Goal: Find contact information: Find contact information

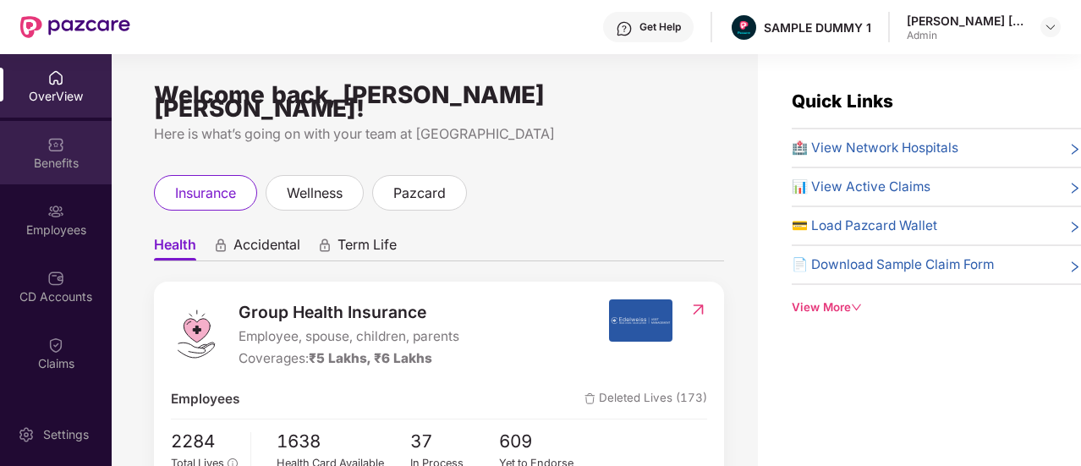
click at [71, 147] on div "Benefits" at bounding box center [56, 152] width 112 height 63
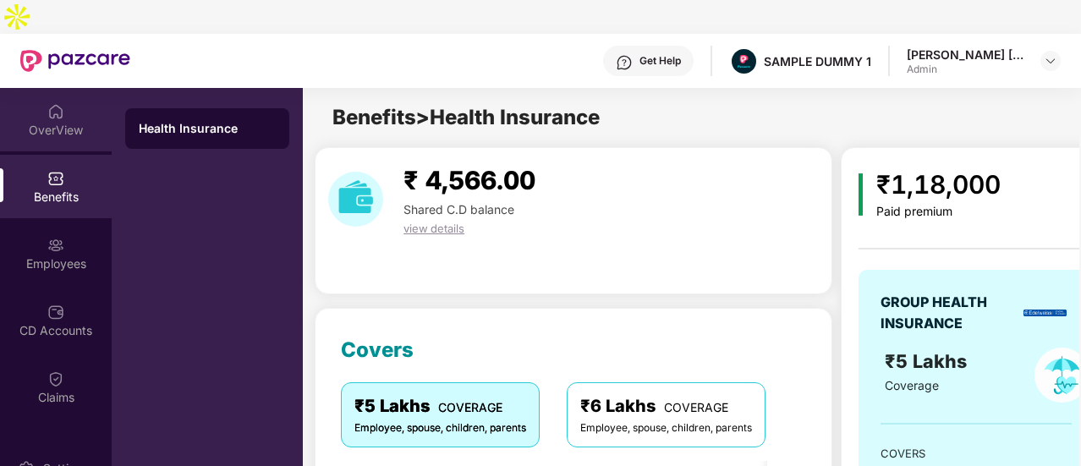
click at [79, 122] on div "OverView" at bounding box center [56, 130] width 112 height 17
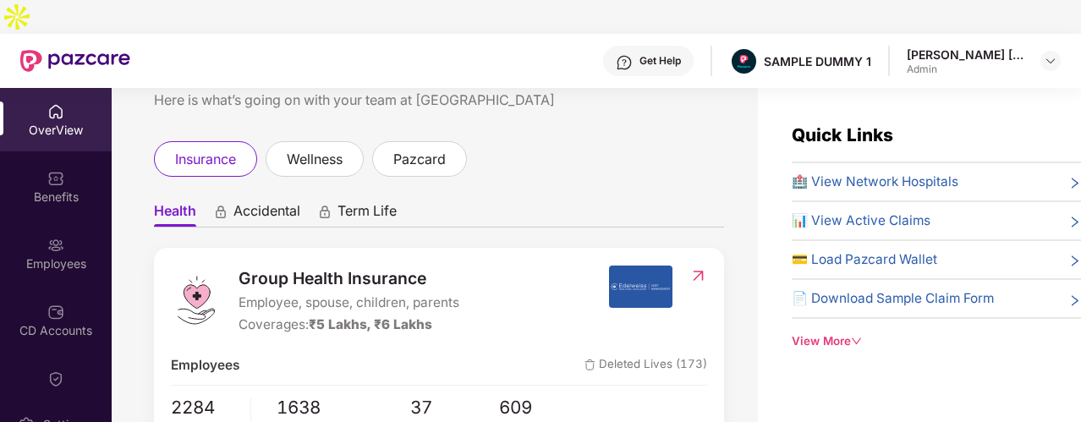
scroll to position [85, 0]
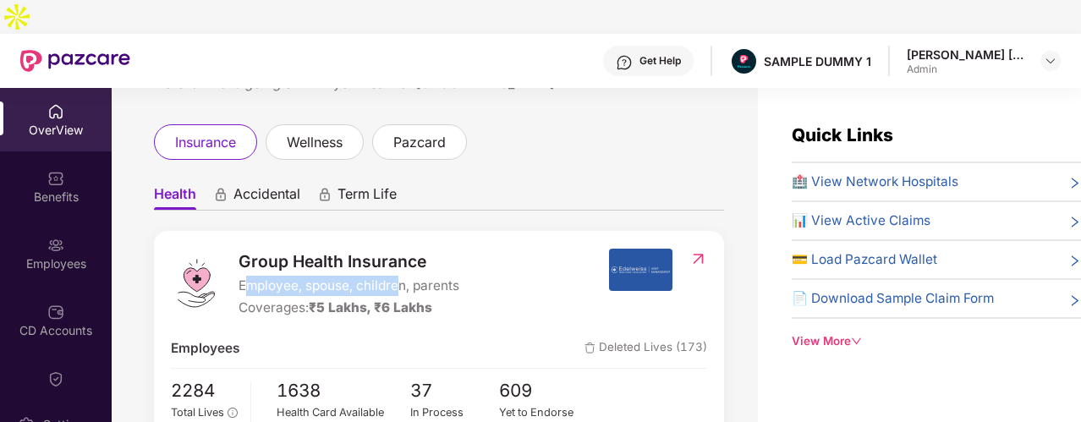
drag, startPoint x: 249, startPoint y: 236, endPoint x: 402, endPoint y: 244, distance: 153.3
click at [402, 276] on span "Employee, spouse, children, parents" at bounding box center [348, 286] width 221 height 20
drag, startPoint x: 266, startPoint y: 260, endPoint x: 396, endPoint y: 260, distance: 129.4
click at [396, 298] on div "Coverages: ₹5 Lakhs, ₹6 Lakhs" at bounding box center [348, 308] width 221 height 20
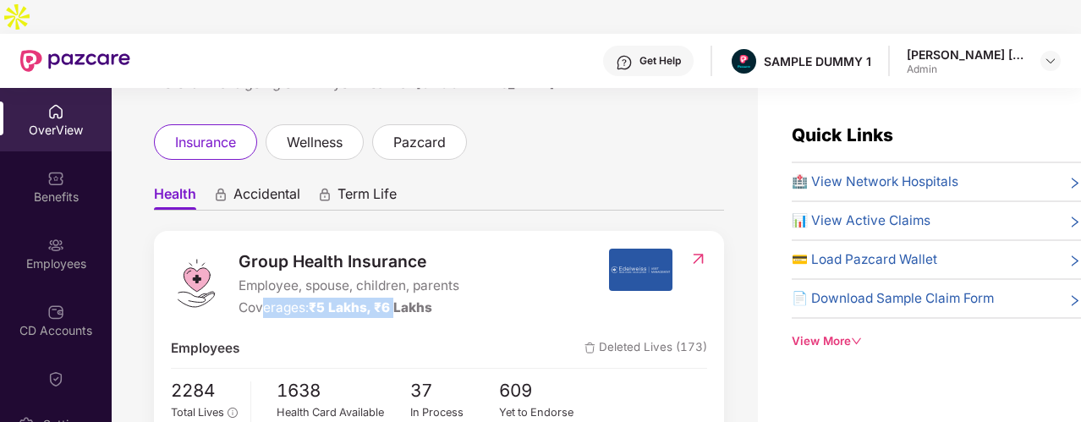
click at [396, 299] on span "₹5 Lakhs, ₹6 Lakhs" at bounding box center [370, 307] width 123 height 16
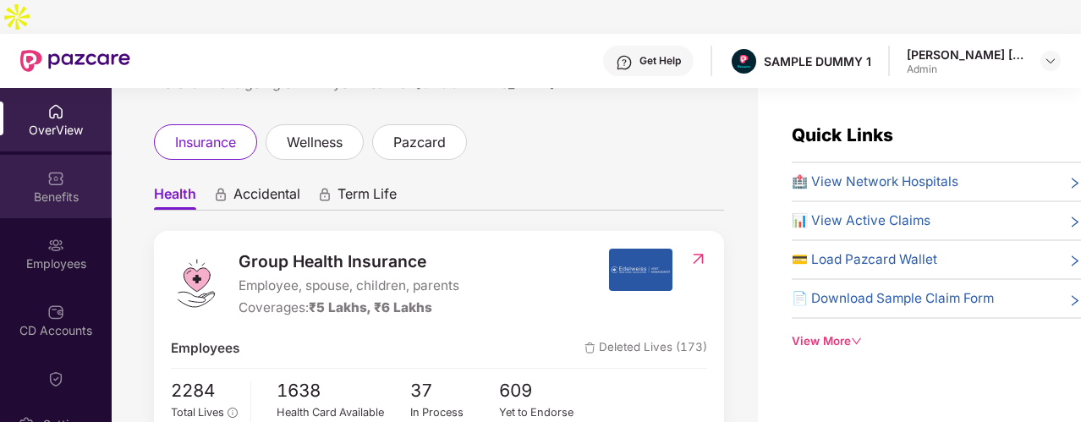
click at [83, 189] on div "Benefits" at bounding box center [56, 197] width 112 height 17
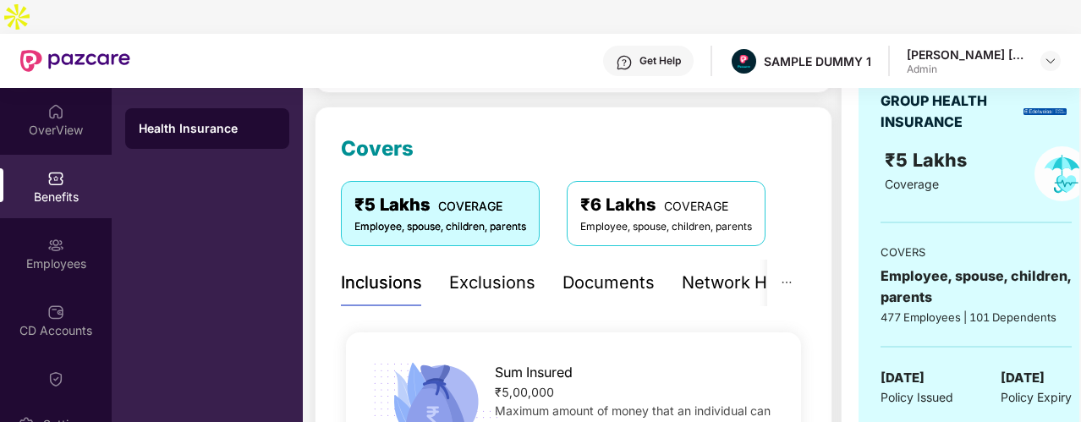
scroll to position [189, 0]
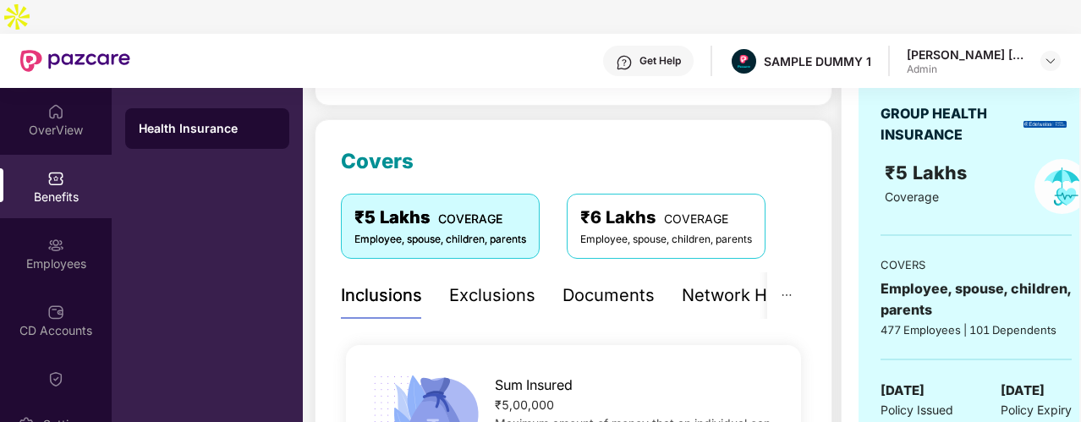
click at [518, 282] on div "Exclusions" at bounding box center [492, 295] width 86 height 47
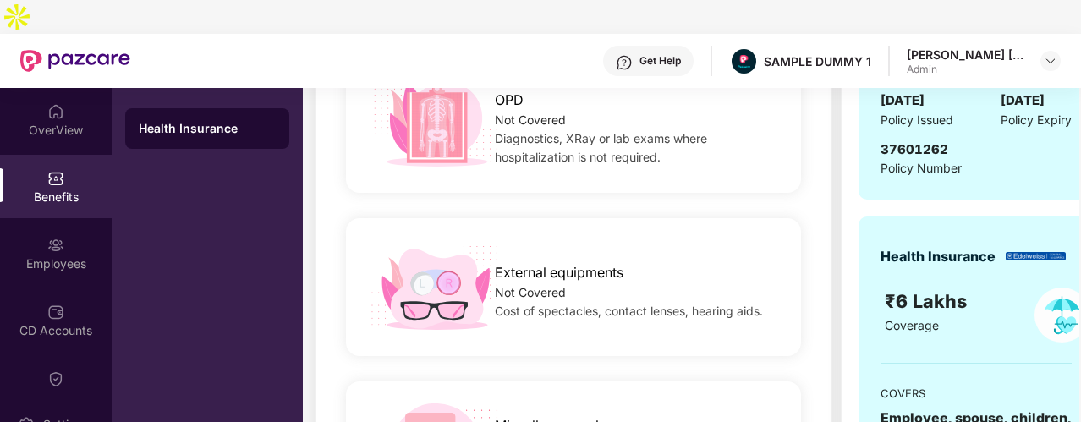
scroll to position [275, 0]
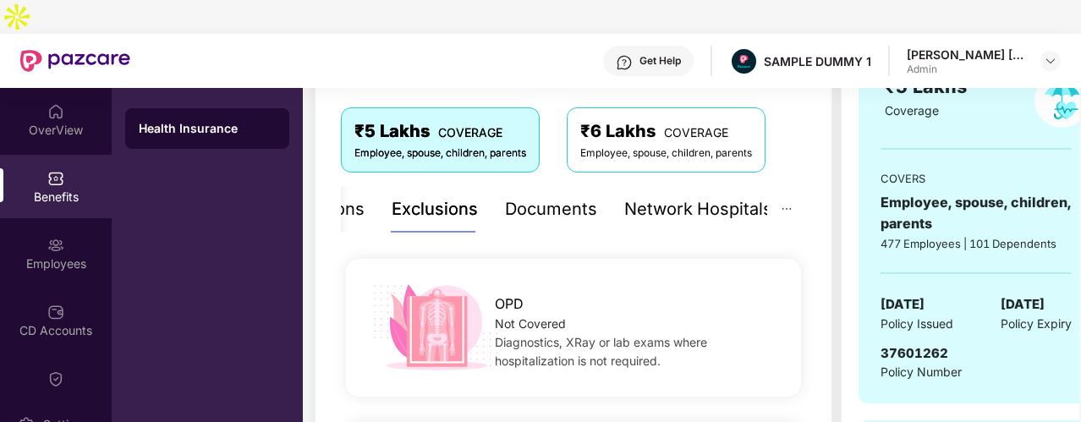
click at [698, 192] on div "Network Hospitals" at bounding box center [698, 209] width 148 height 47
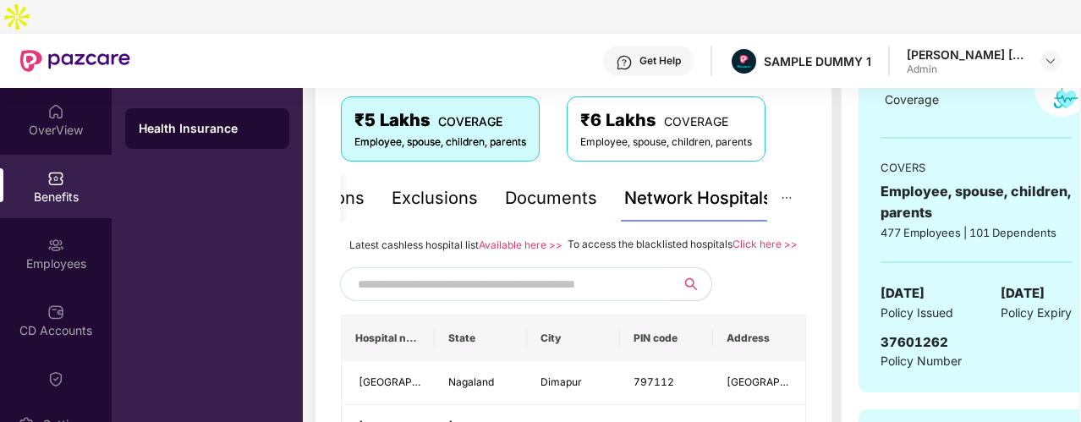
scroll to position [308, 0]
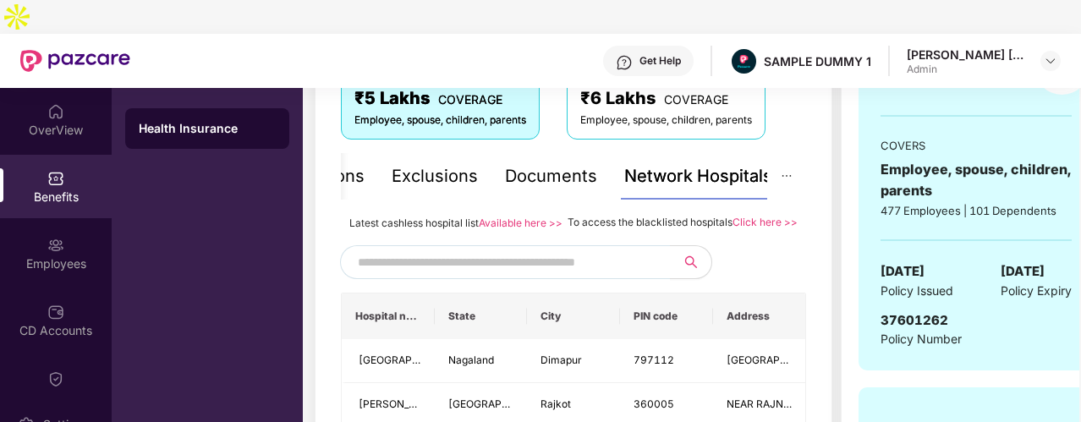
click at [387, 255] on input "text" at bounding box center [502, 261] width 289 height 25
type input "*********"
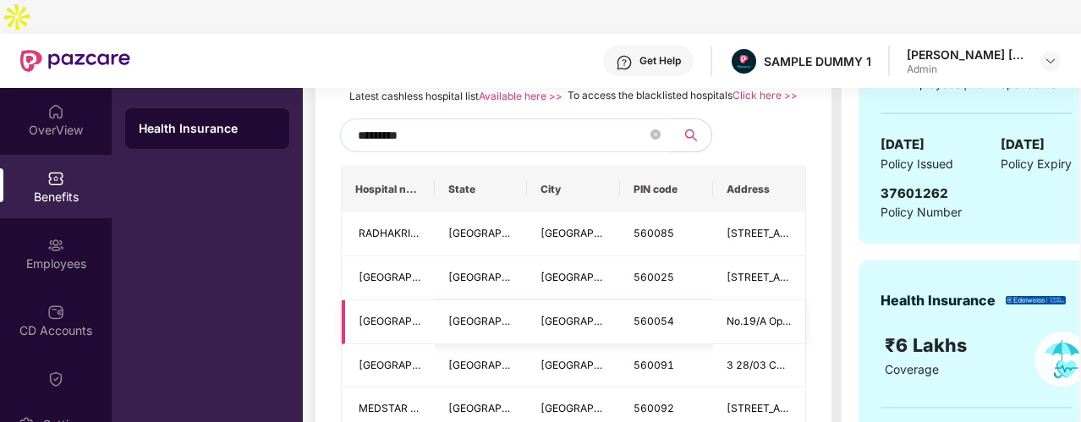
scroll to position [385, 0]
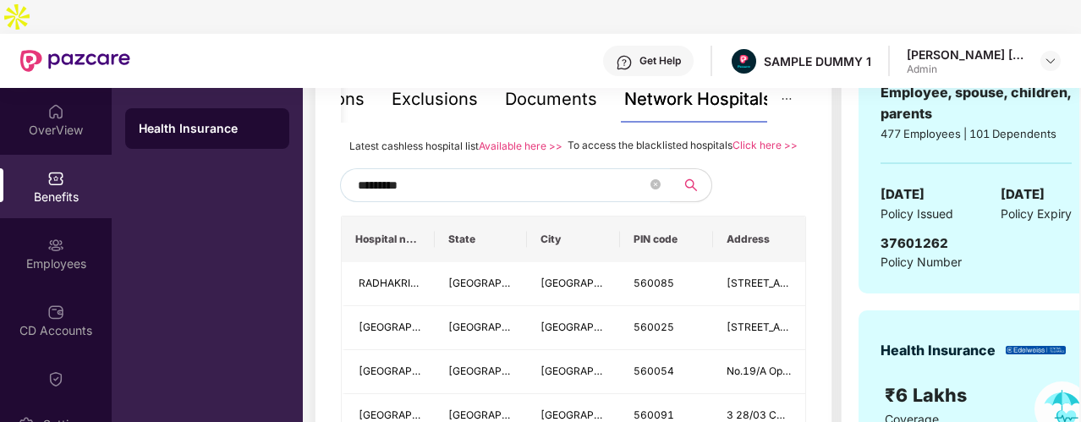
click at [408, 173] on input "*********" at bounding box center [502, 185] width 289 height 25
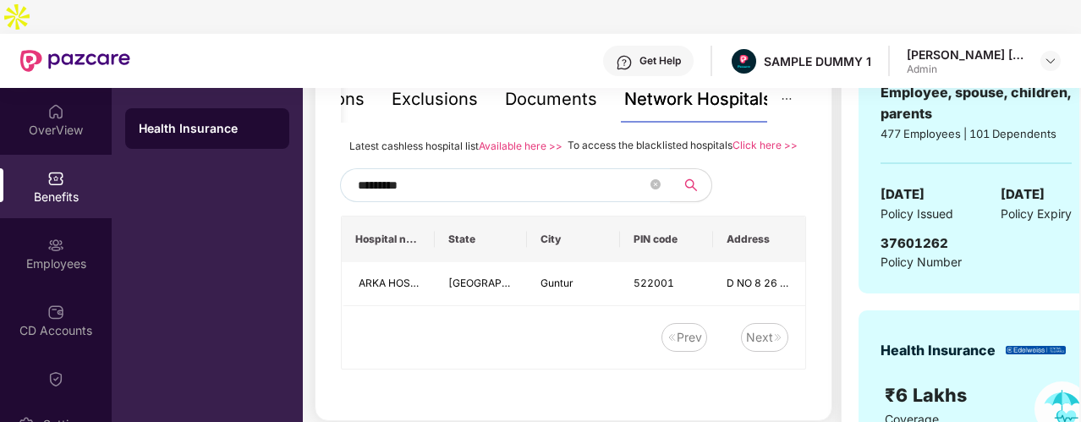
type input "**********"
click at [406, 173] on input "**********" at bounding box center [502, 185] width 289 height 25
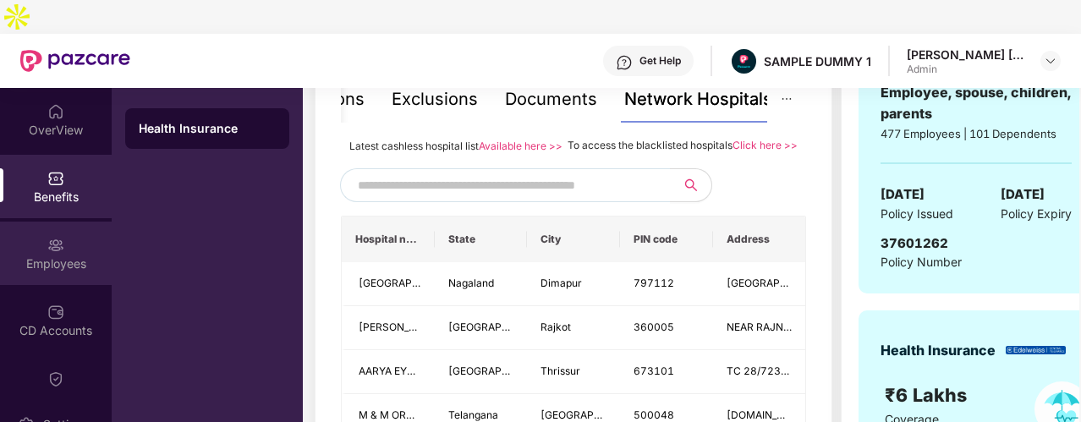
click at [69, 222] on div "Employees" at bounding box center [56, 253] width 112 height 63
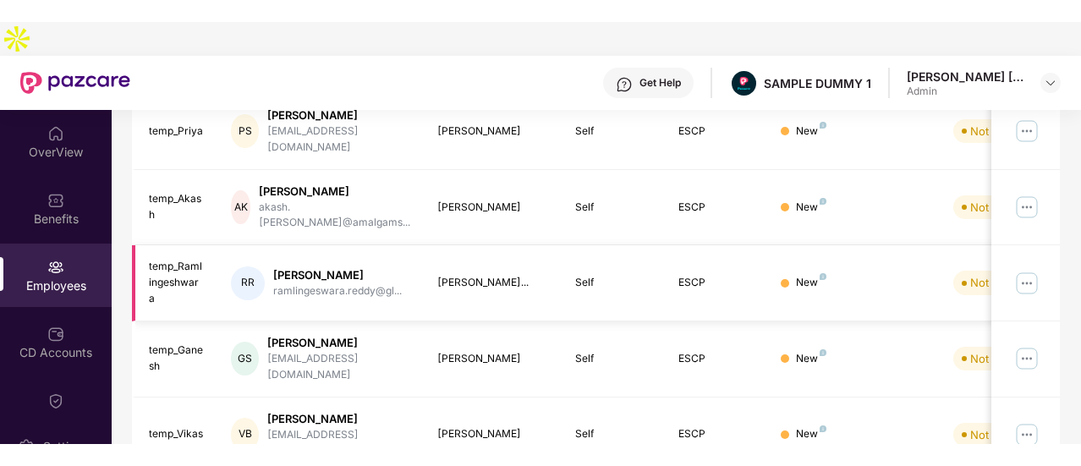
scroll to position [47, 0]
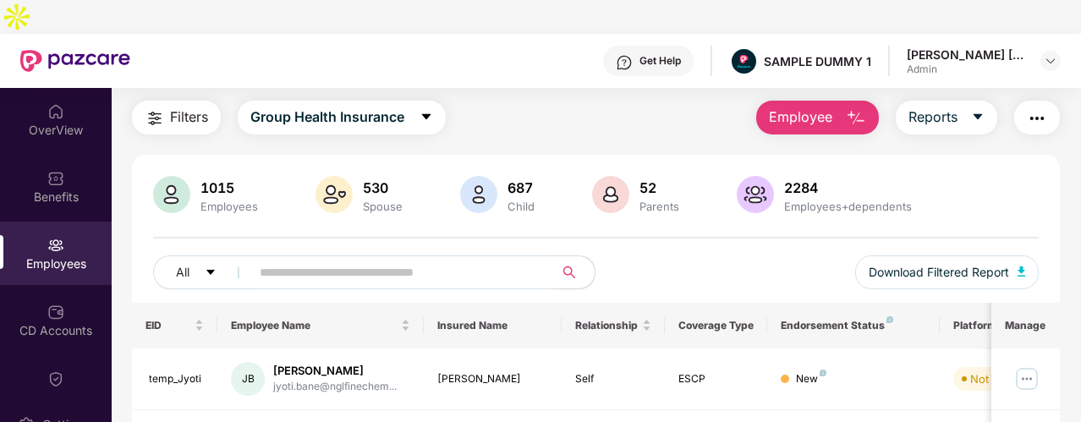
click at [835, 101] on button "Employee" at bounding box center [817, 118] width 123 height 34
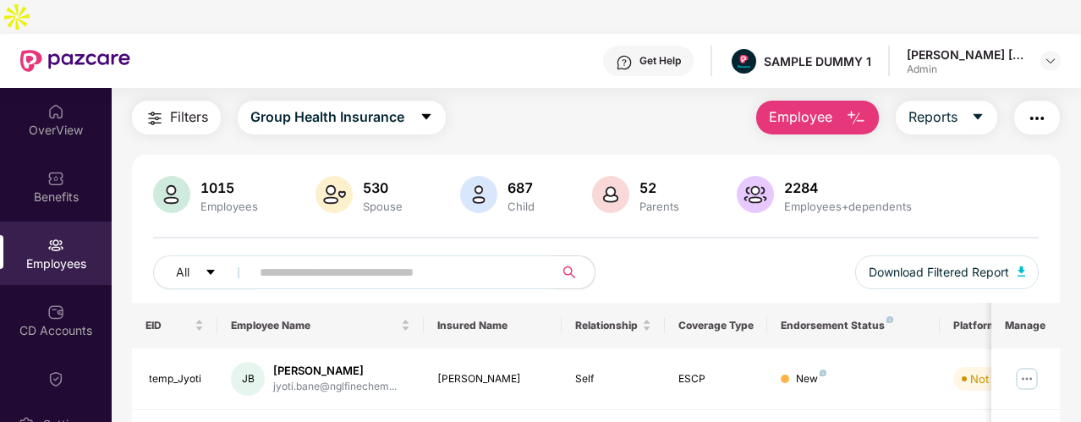
click at [1038, 101] on button "button" at bounding box center [1037, 118] width 46 height 34
click at [708, 101] on div "Filters Group Health Insurance Employee Reports" at bounding box center [596, 118] width 928 height 34
click at [678, 46] on div "Get Help" at bounding box center [648, 61] width 90 height 30
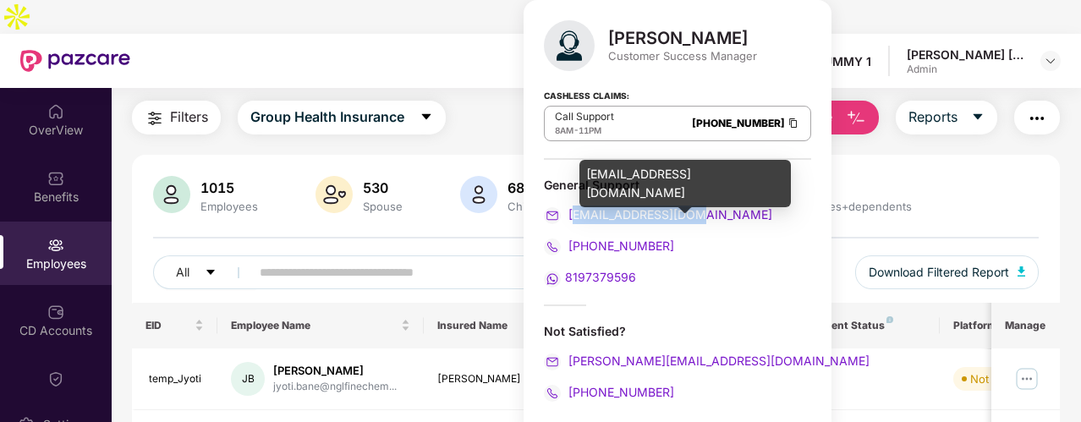
drag, startPoint x: 701, startPoint y: 211, endPoint x: 573, endPoint y: 215, distance: 127.8
click at [573, 215] on div "[EMAIL_ADDRESS][DOMAIN_NAME]" at bounding box center [677, 215] width 267 height 19
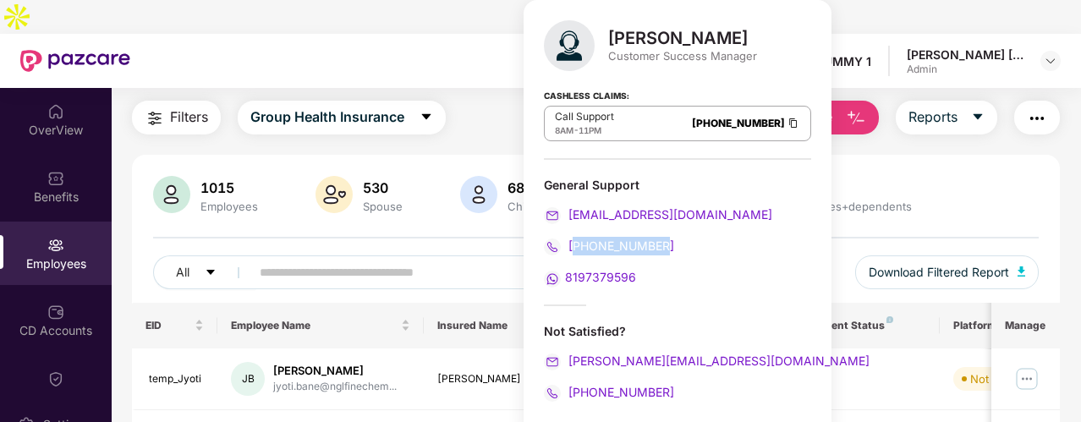
drag, startPoint x: 661, startPoint y: 249, endPoint x: 573, endPoint y: 244, distance: 88.1
click at [573, 244] on div "[PHONE_NUMBER]" at bounding box center [677, 246] width 267 height 19
drag, startPoint x: 642, startPoint y: 277, endPoint x: 563, endPoint y: 278, distance: 78.7
click at [563, 278] on div "8197379596" at bounding box center [677, 277] width 267 height 19
click at [648, 92] on div "Cashless Claims: Call Support 8AM - 11PM [PHONE_NUMBER]" at bounding box center [677, 117] width 267 height 85
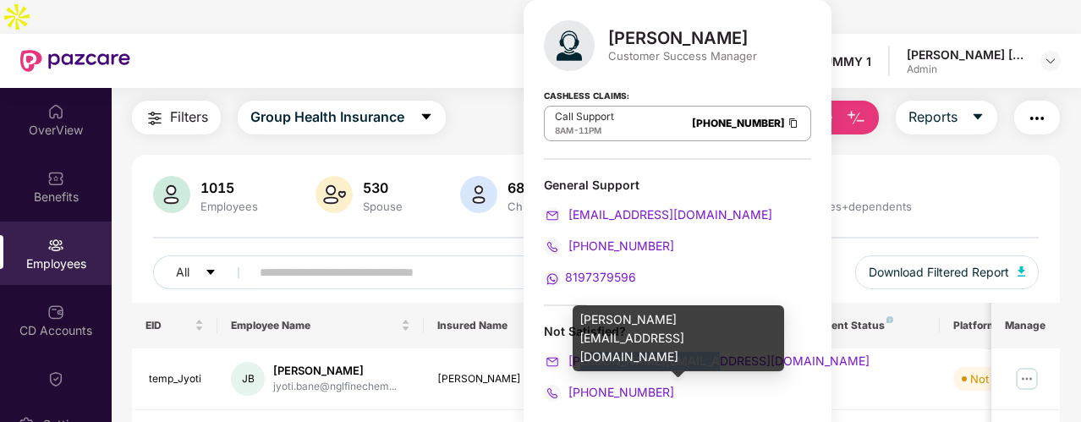
drag, startPoint x: 714, startPoint y: 358, endPoint x: 582, endPoint y: 358, distance: 131.9
click at [582, 358] on div "[PERSON_NAME][EMAIL_ADDRESS][DOMAIN_NAME]" at bounding box center [677, 361] width 267 height 19
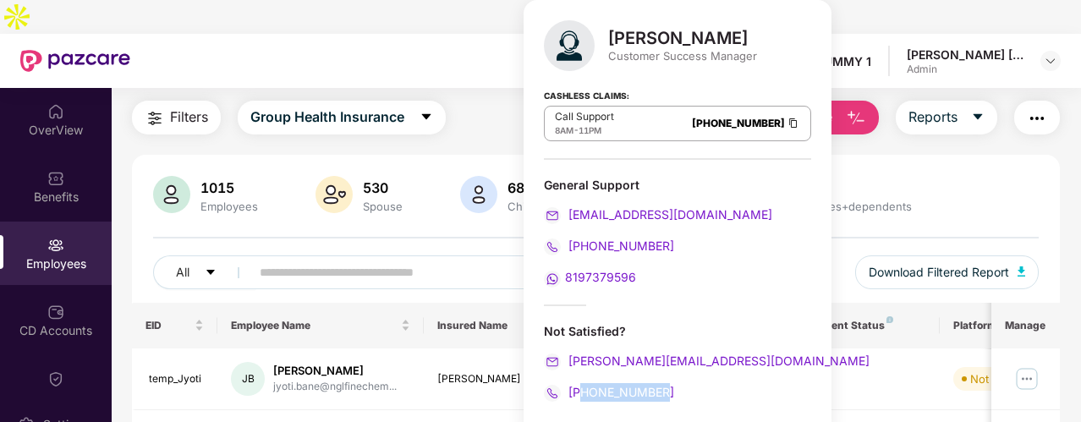
drag, startPoint x: 668, startPoint y: 393, endPoint x: 582, endPoint y: 395, distance: 86.3
click at [582, 395] on div "[PHONE_NUMBER]" at bounding box center [677, 392] width 267 height 19
click at [651, 87] on div "Cashless Claims: Call Support 8AM - 11PM [PHONE_NUMBER]" at bounding box center [677, 117] width 267 height 85
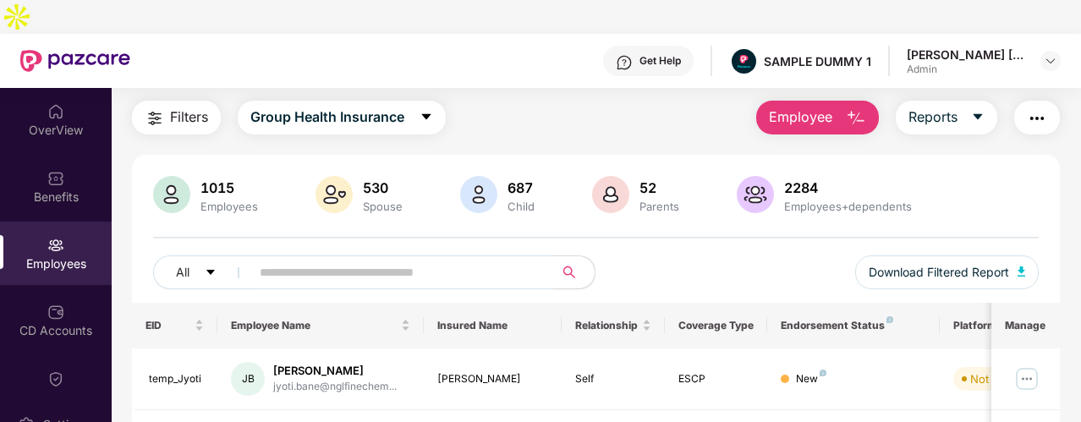
click at [506, 51] on div "Get Help SAMPLE DUMMY 1 [PERSON_NAME] [PERSON_NAME] Admin" at bounding box center [595, 61] width 930 height 54
